Goal: Task Accomplishment & Management: Use online tool/utility

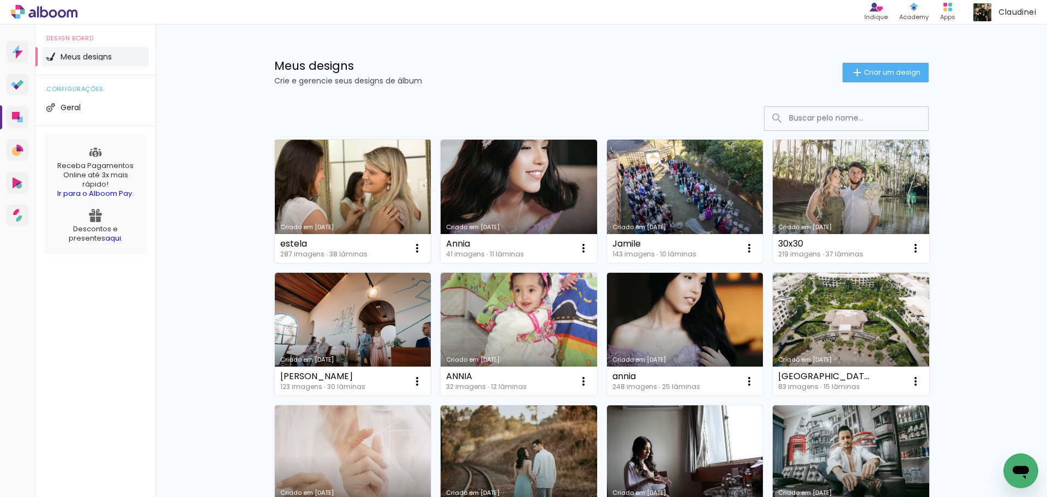
click at [345, 190] on link "Criado em [DATE]" at bounding box center [353, 201] width 157 height 123
